Goal: Find specific page/section: Find specific page/section

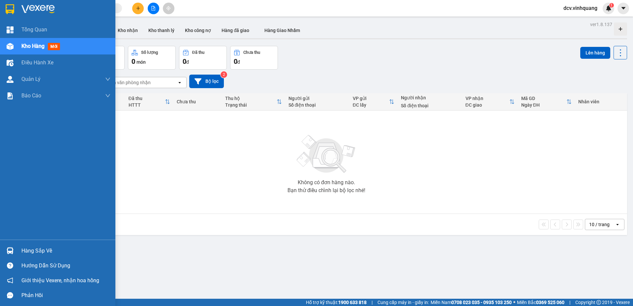
click at [35, 251] on div "Hàng sắp về" at bounding box center [65, 251] width 89 height 10
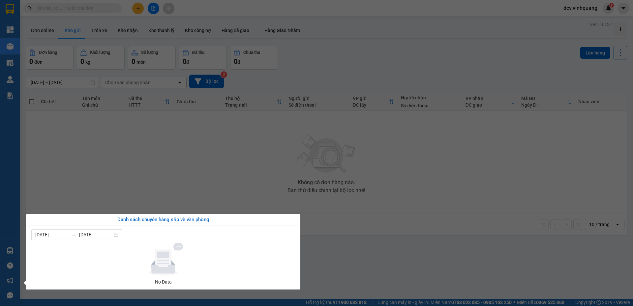
click at [136, 168] on section "Kết quả tìm kiếm ( 0 ) Bộ lọc No Data dcv.vinhquang 1 Tổng Quan Kho hàng mới Đi…" at bounding box center [316, 153] width 633 height 306
